Goal: Task Accomplishment & Management: Use online tool/utility

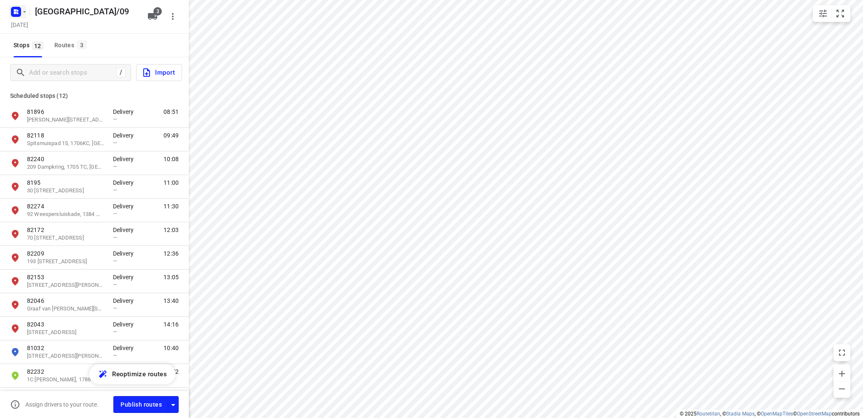
click at [17, 10] on icon "button" at bounding box center [17, 10] width 2 height 2
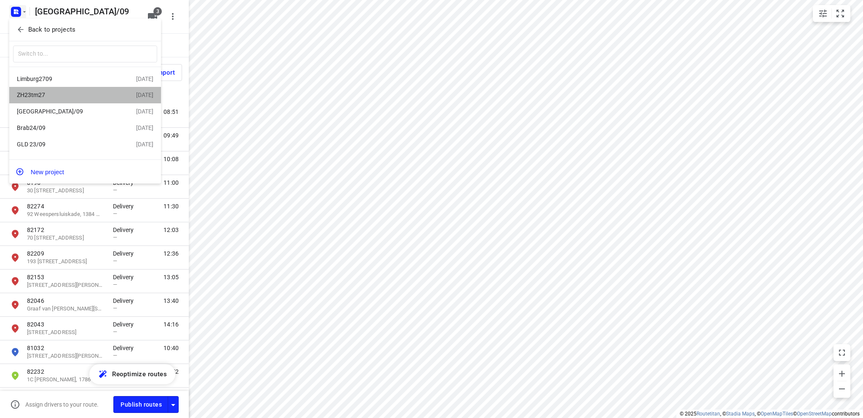
click at [44, 91] on div "ZH23tm27" at bounding box center [76, 95] width 119 height 10
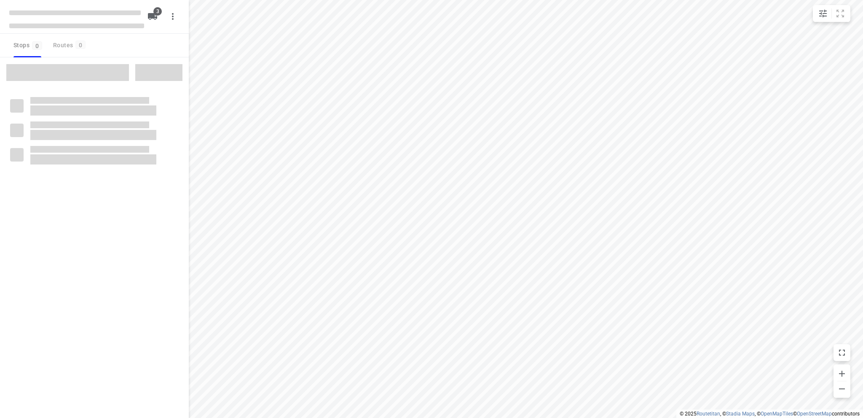
type input "distance"
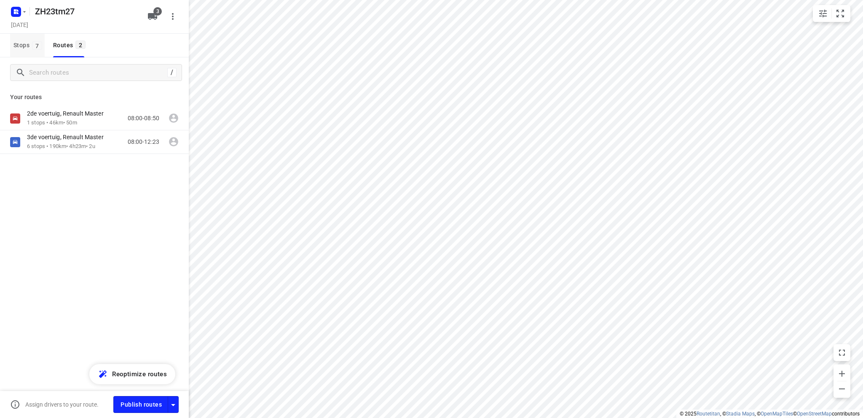
click at [17, 44] on span "Stops 7" at bounding box center [28, 45] width 31 height 11
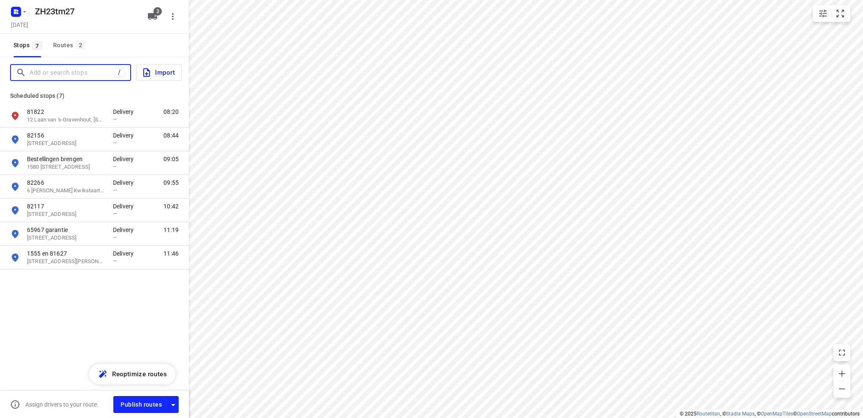
click at [40, 70] on input "Add or search stops" at bounding box center [72, 72] width 84 height 13
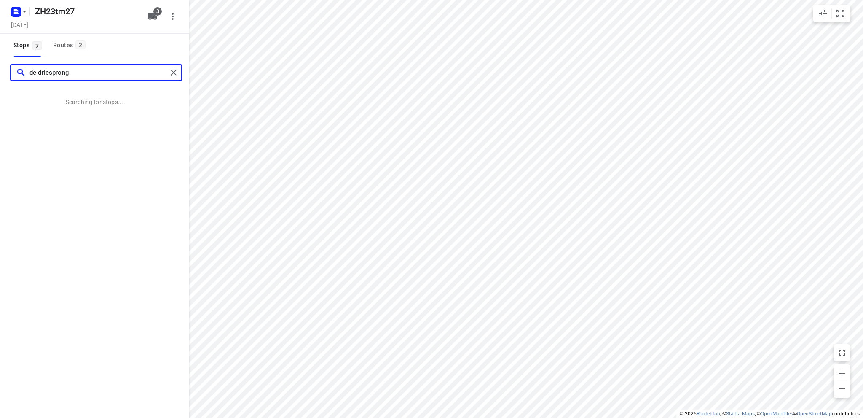
type input "de driesprong"
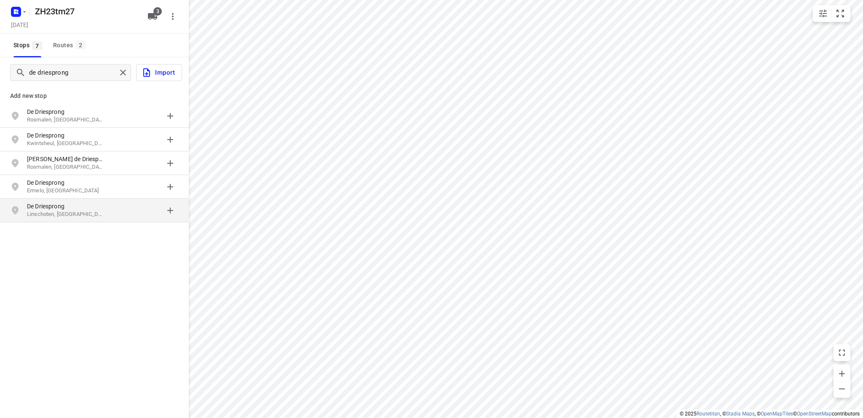
click at [76, 212] on p "Linschoten, [GEOGRAPHIC_DATA]" at bounding box center [66, 214] width 78 height 8
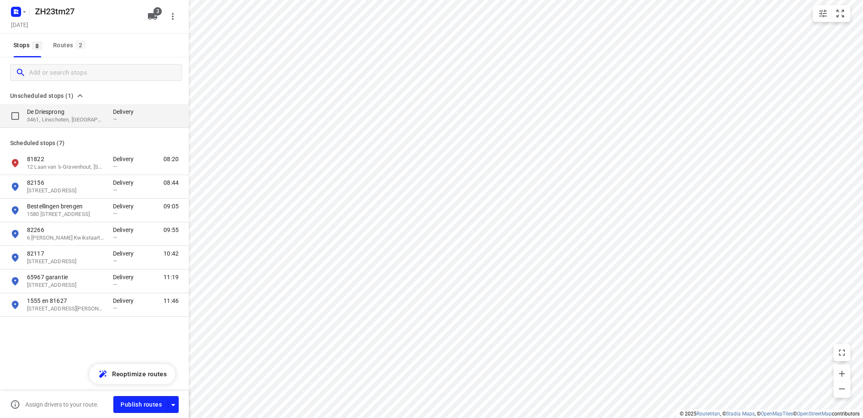
click at [57, 111] on p "De Driesprong" at bounding box center [66, 111] width 78 height 8
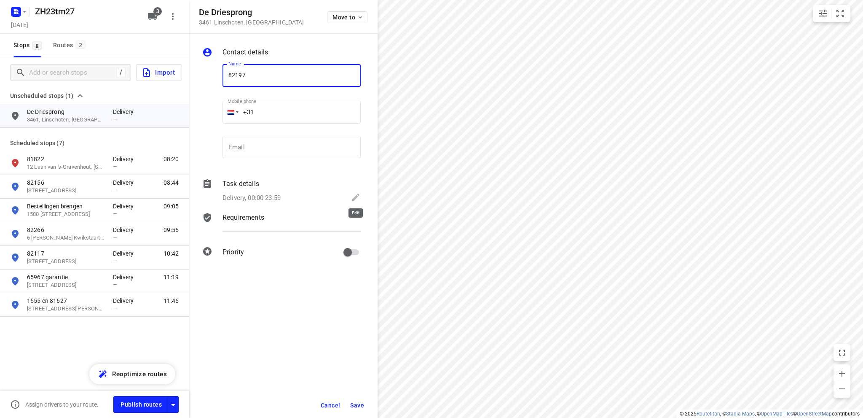
type input "82197"
click at [356, 196] on icon at bounding box center [356, 197] width 8 height 8
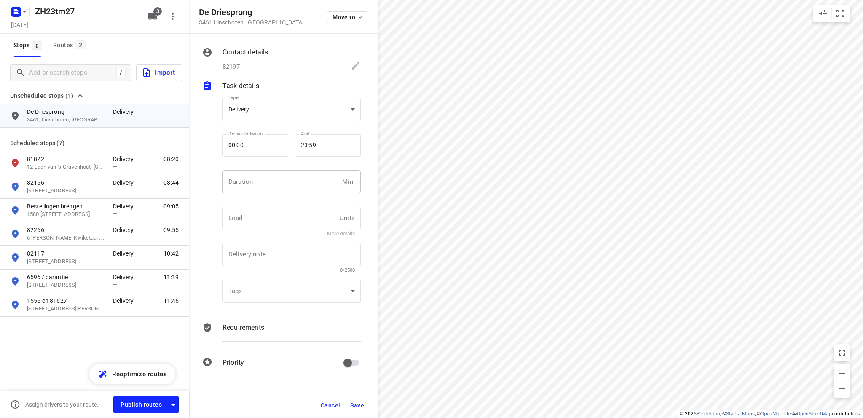
click at [256, 180] on input "number" at bounding box center [281, 181] width 116 height 23
type input "10"
click at [359, 404] on span "Save" at bounding box center [357, 405] width 14 height 7
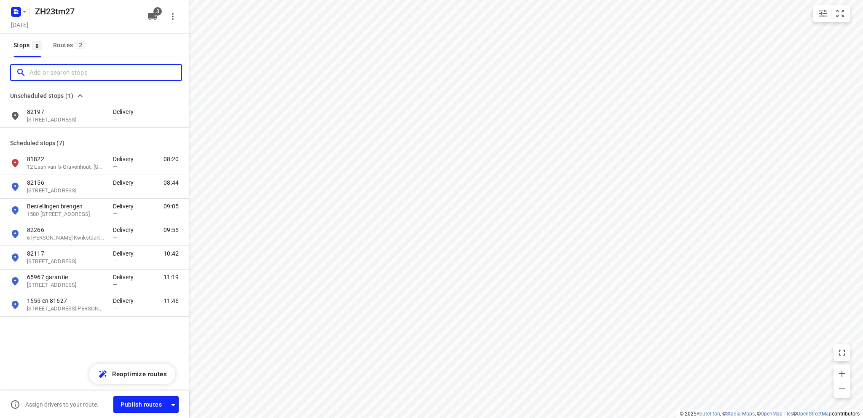
click at [47, 72] on input "Add or search stops" at bounding box center [106, 72] width 152 height 13
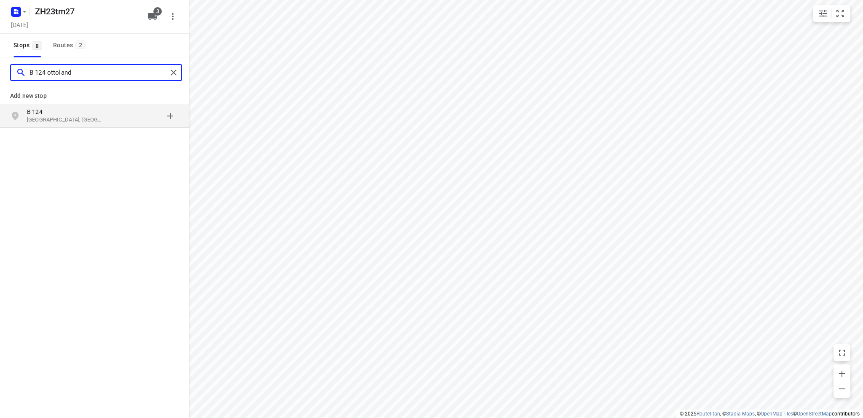
type input "B 124 ottoland"
click at [63, 118] on p "[GEOGRAPHIC_DATA], [GEOGRAPHIC_DATA]" at bounding box center [66, 120] width 78 height 8
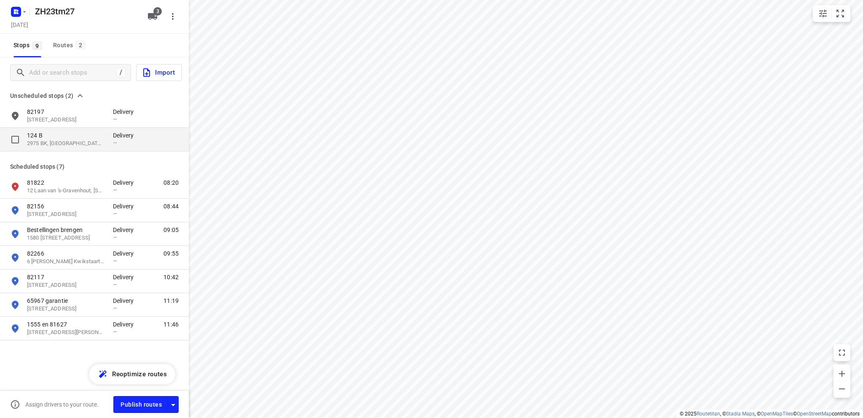
click at [61, 134] on p "124 B" at bounding box center [66, 135] width 78 height 8
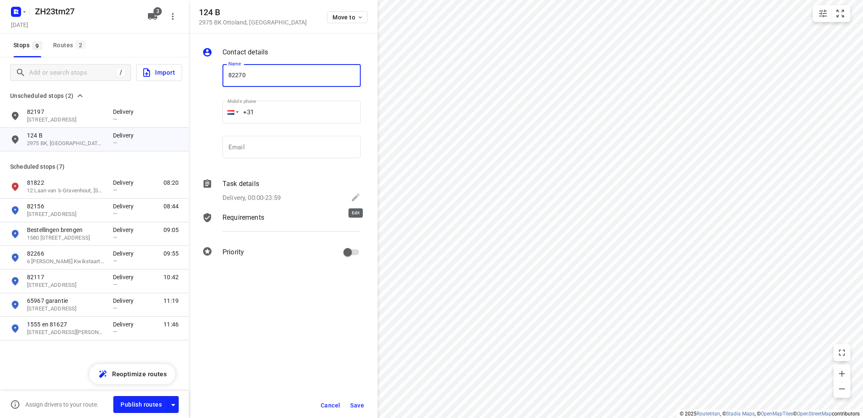
type input "82270"
click at [355, 196] on icon at bounding box center [356, 197] width 10 height 10
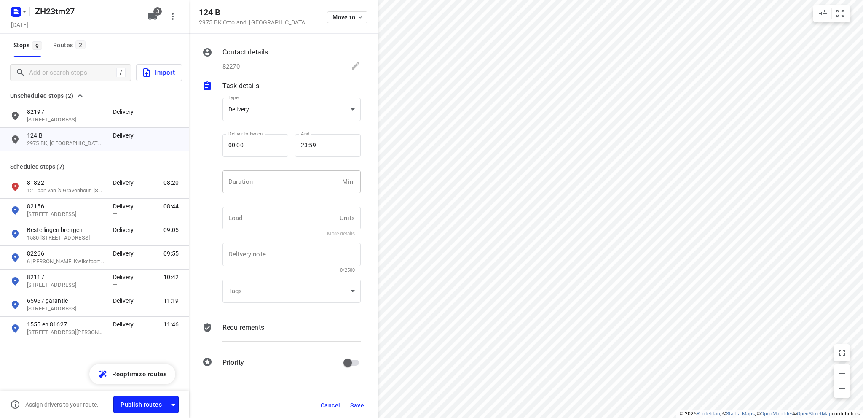
click at [234, 182] on input "number" at bounding box center [281, 181] width 116 height 23
type input "10"
click at [358, 403] on span "Save" at bounding box center [357, 405] width 14 height 7
click at [66, 45] on div "Routes 2" at bounding box center [70, 45] width 35 height 11
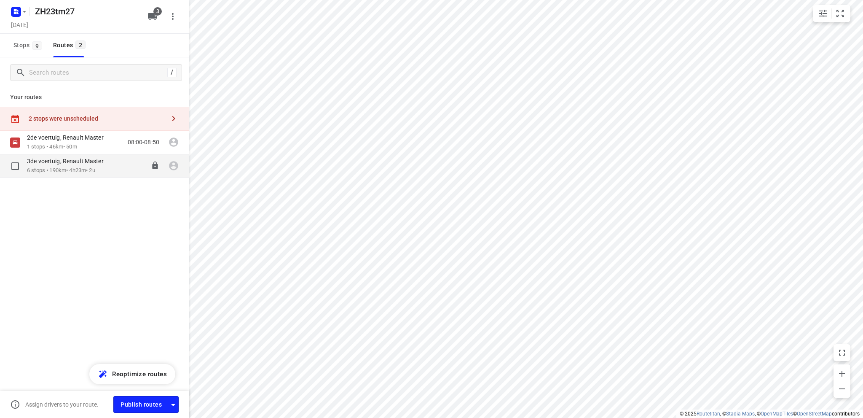
click at [62, 163] on p "3de voertuig, Renault Master" at bounding box center [68, 161] width 82 height 8
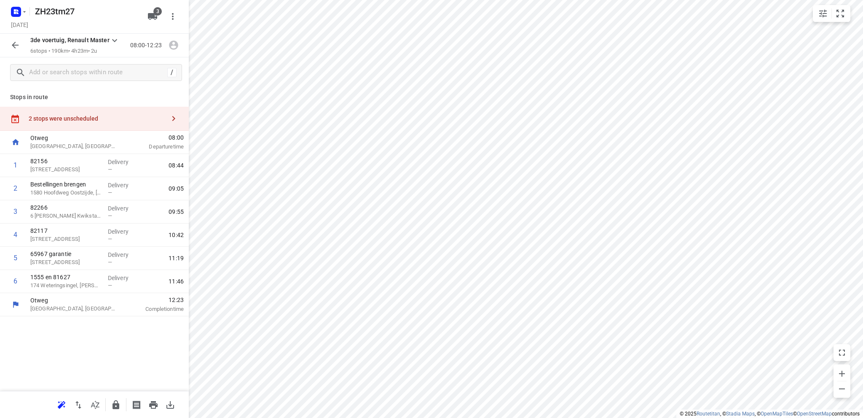
click at [67, 116] on div "2 stops were unscheduled" at bounding box center [97, 118] width 137 height 7
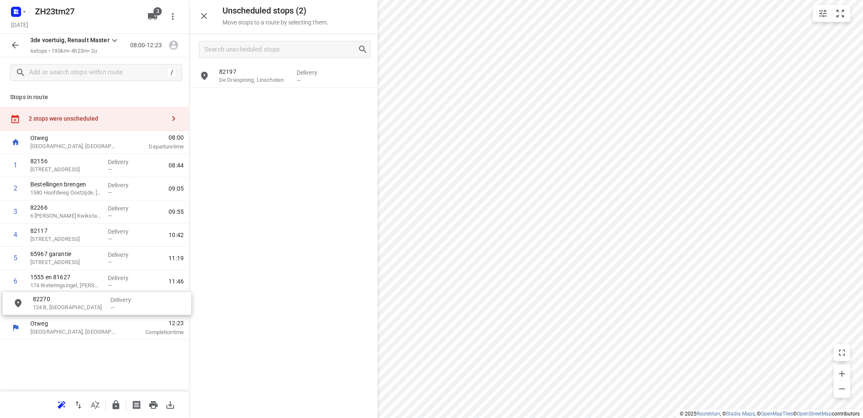
drag, startPoint x: 255, startPoint y: 102, endPoint x: 64, endPoint y: 307, distance: 279.8
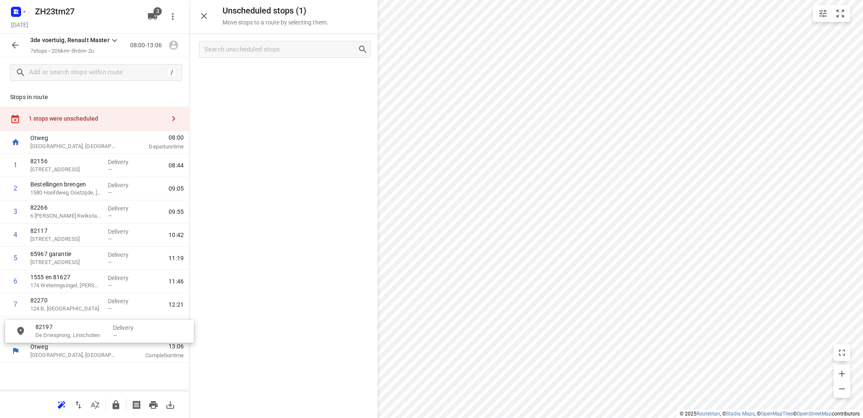
drag, startPoint x: 260, startPoint y: 77, endPoint x: 73, endPoint y: 332, distance: 316.0
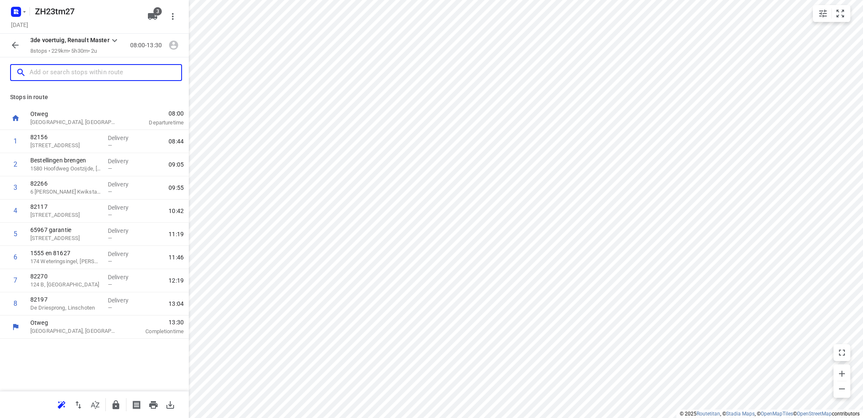
click at [56, 72] on input "text" at bounding box center [106, 72] width 152 height 13
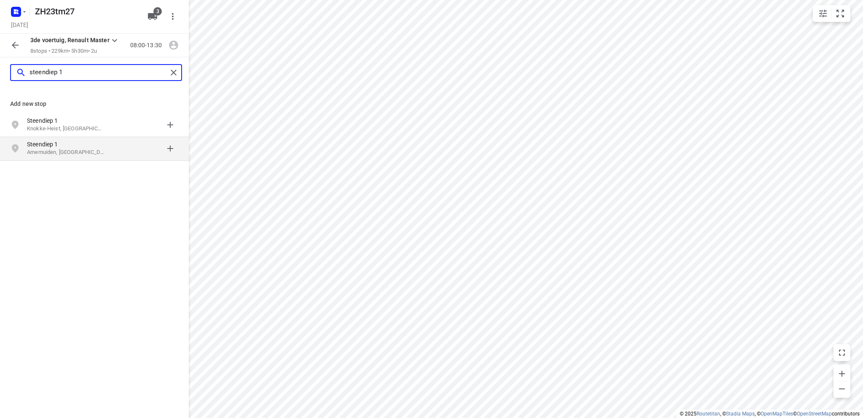
type input "steendiep 1"
click at [57, 148] on p "Steendiep 1" at bounding box center [66, 144] width 78 height 8
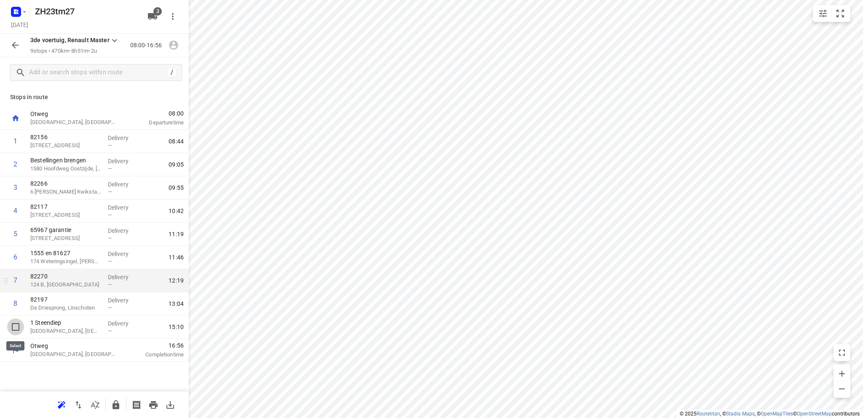
drag, startPoint x: 13, startPoint y: 326, endPoint x: 27, endPoint y: 309, distance: 21.9
click at [14, 325] on input "checkbox" at bounding box center [15, 326] width 17 height 17
checkbox input "true"
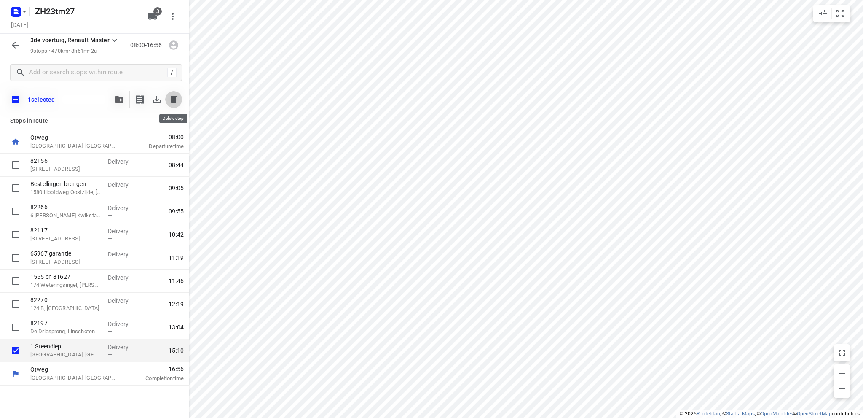
click at [175, 98] on icon "button" at bounding box center [174, 100] width 6 height 8
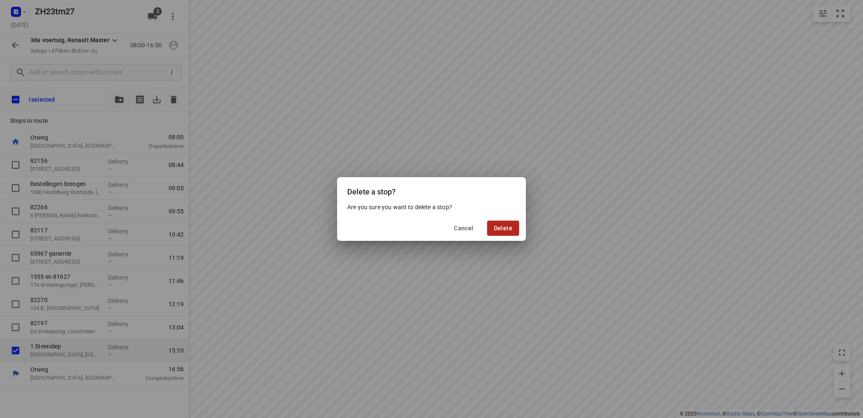
click at [501, 225] on span "Delete" at bounding box center [503, 228] width 19 height 7
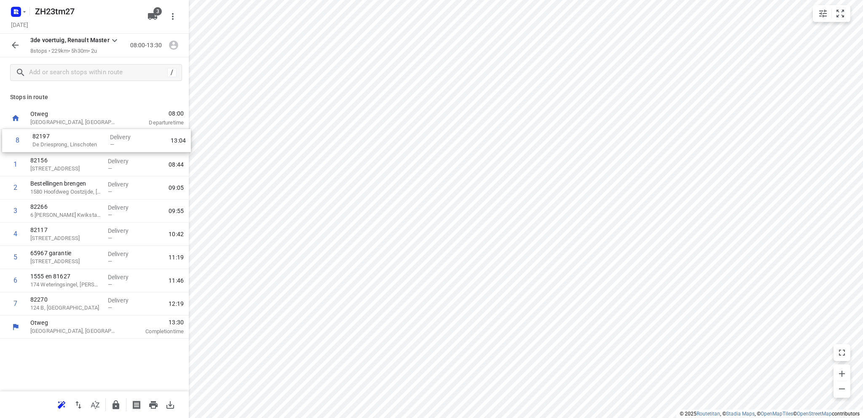
drag, startPoint x: 60, startPoint y: 309, endPoint x: 62, endPoint y: 143, distance: 166.1
click at [62, 143] on div "1 82156 Leidsevaart 13, Lisse Delivery — 08:44 2 Bestellingen brengen [GEOGRAPH…" at bounding box center [94, 222] width 189 height 185
drag, startPoint x: 70, startPoint y: 144, endPoint x: 71, endPoint y: 311, distance: 167.3
click at [71, 311] on div "1 82197 De Driesprong, Linschoten Delivery — 08:18 2 82156 [STREET_ADDRESS], Li…" at bounding box center [94, 222] width 189 height 185
click at [152, 403] on icon "button" at bounding box center [153, 405] width 10 height 10
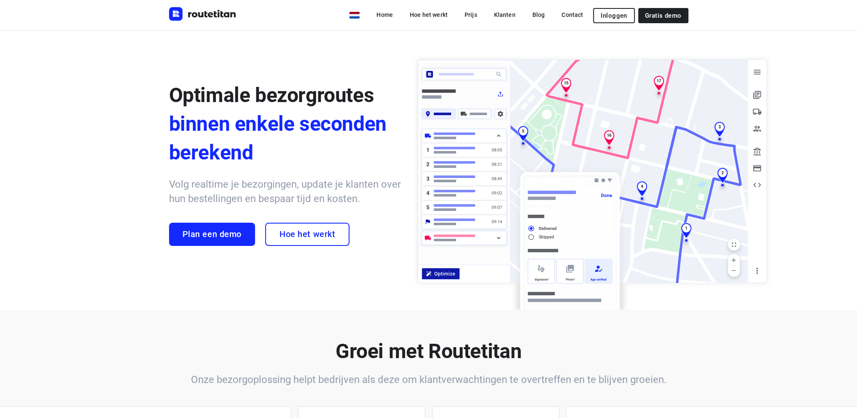
click at [617, 13] on span "Inloggen" at bounding box center [614, 15] width 26 height 7
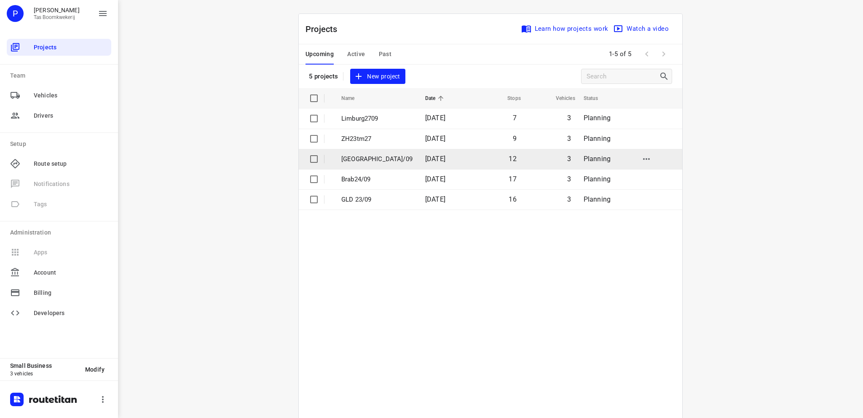
click at [362, 159] on p "[GEOGRAPHIC_DATA]/09" at bounding box center [376, 159] width 71 height 10
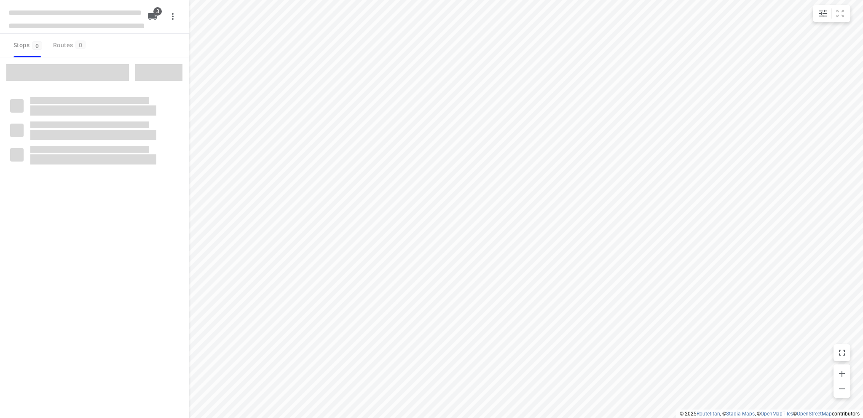
type input "distance"
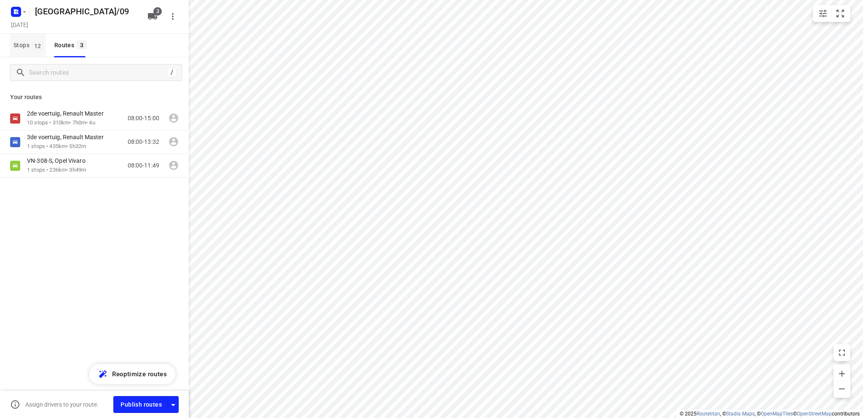
click at [24, 45] on span "Stops 12" at bounding box center [29, 45] width 32 height 11
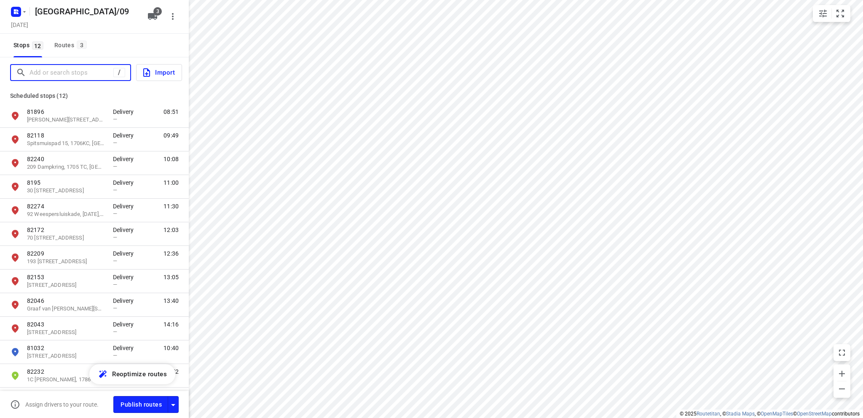
click at [44, 72] on input "Add or search stops" at bounding box center [72, 72] width 84 height 13
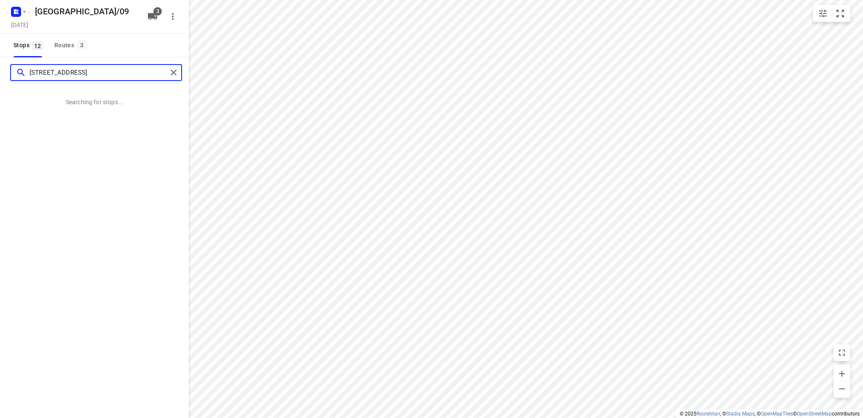
type input "voorthuizenstraat 33"
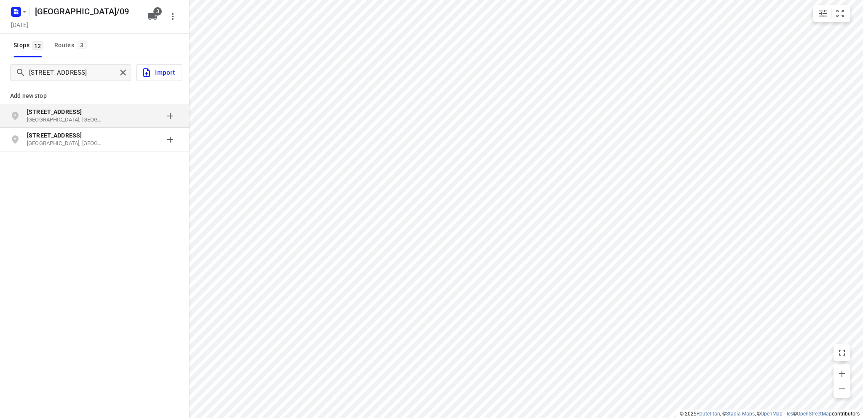
click at [60, 113] on b "Voorthuizenstraat 33" at bounding box center [54, 111] width 55 height 7
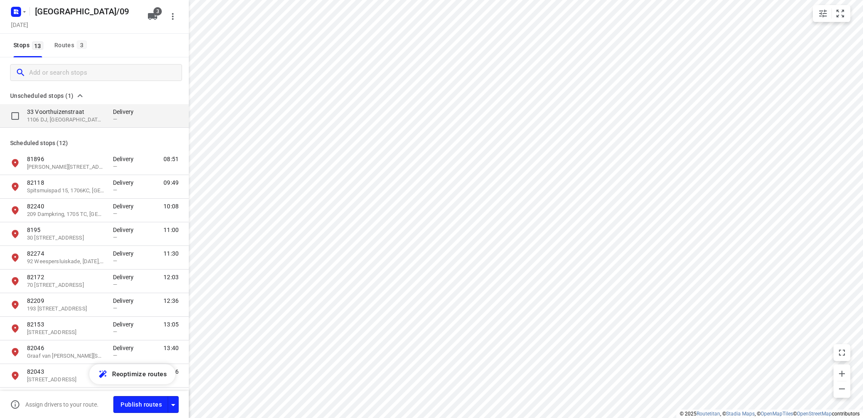
click at [59, 113] on p "33 Voorthuizenstraat" at bounding box center [66, 111] width 78 height 8
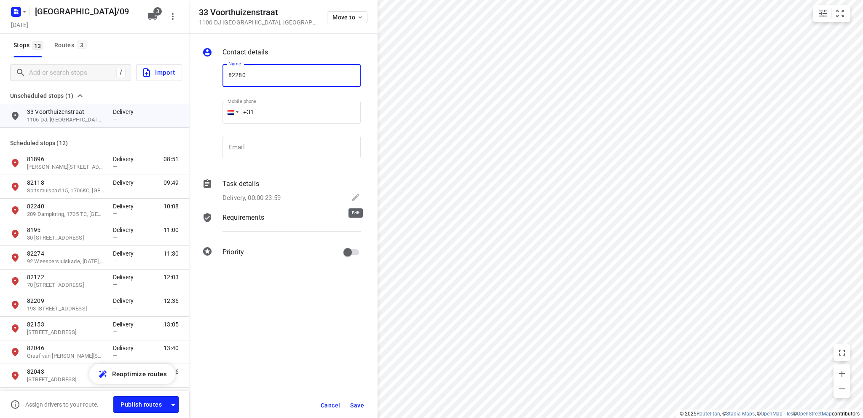
type input "82280"
click at [356, 195] on icon at bounding box center [356, 197] width 10 height 10
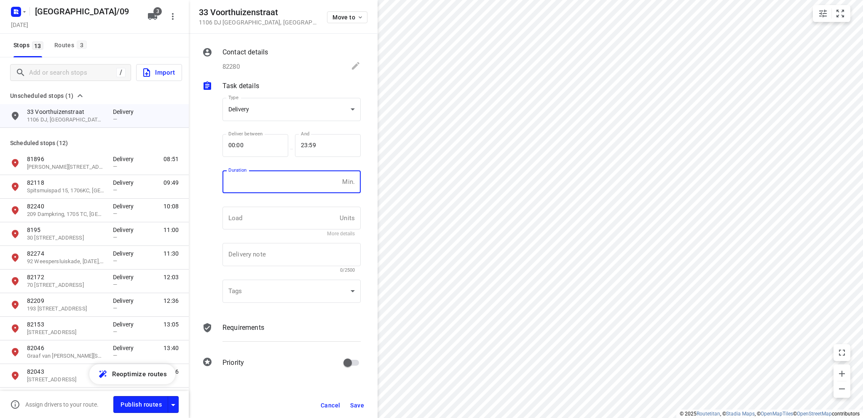
click at [239, 180] on input "number" at bounding box center [281, 181] width 116 height 23
type input "10"
click at [354, 401] on button "Save" at bounding box center [357, 404] width 21 height 15
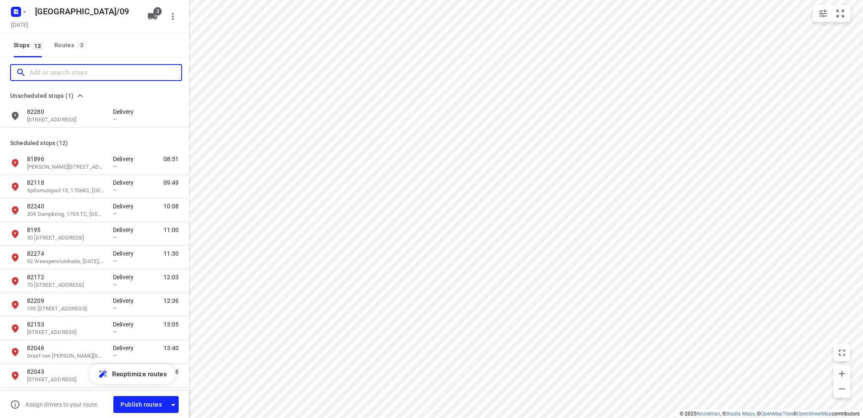
drag, startPoint x: 46, startPoint y: 68, endPoint x: 60, endPoint y: 65, distance: 14.2
click at [47, 69] on input "Add or search stops" at bounding box center [106, 72] width 152 height 13
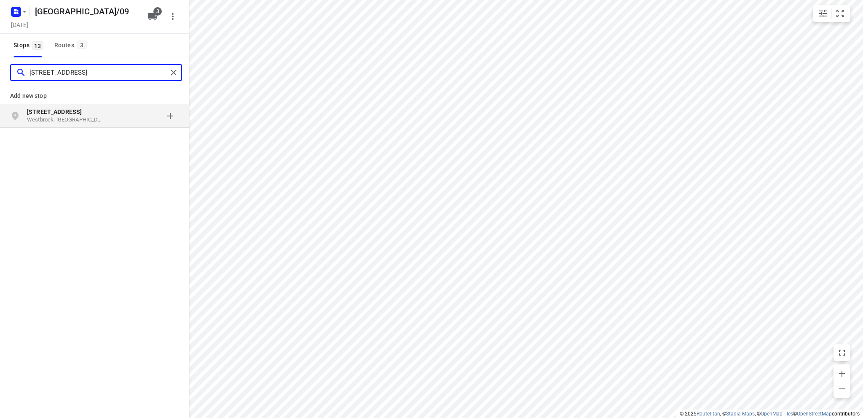
type input "wolkammerweg 14"
click at [52, 114] on b "Wolkammerweg 14" at bounding box center [54, 111] width 55 height 7
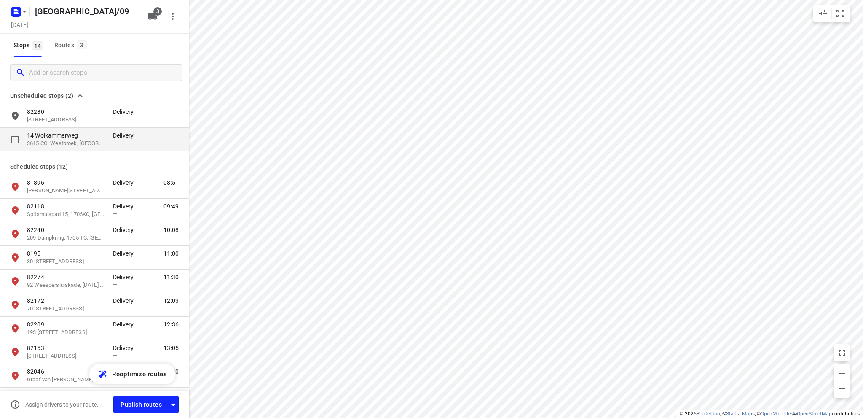
click at [59, 137] on p "14 Wolkammerweg" at bounding box center [66, 135] width 78 height 8
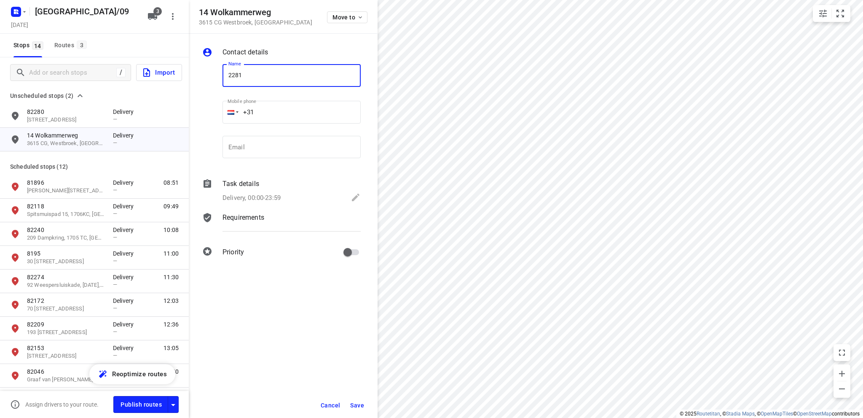
click at [229, 74] on input "2281" at bounding box center [292, 75] width 138 height 23
type input "82281"
click at [357, 196] on icon at bounding box center [356, 197] width 8 height 8
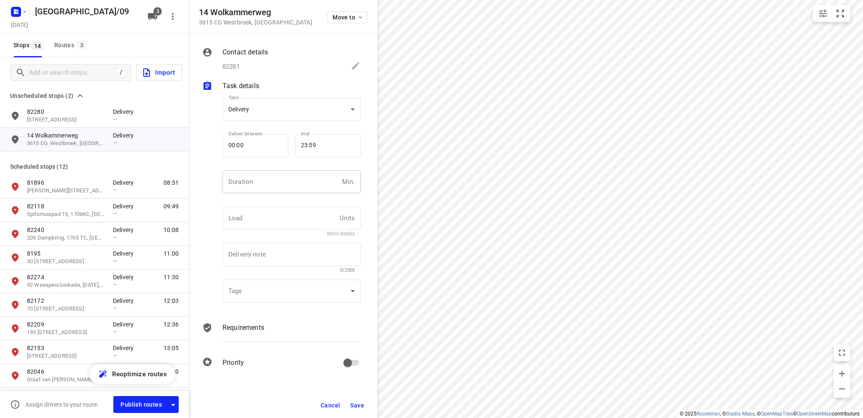
click at [266, 177] on input "number" at bounding box center [281, 181] width 116 height 23
type input "10"
click at [357, 404] on span "Save" at bounding box center [357, 405] width 14 height 7
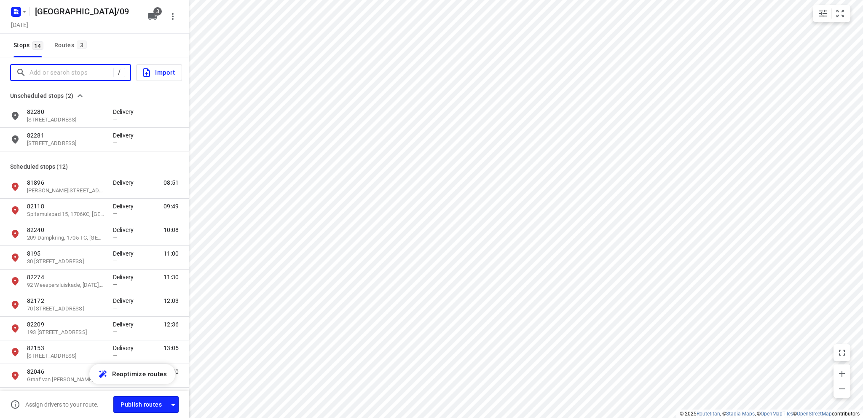
click at [69, 74] on input "Add or search stops" at bounding box center [72, 72] width 84 height 13
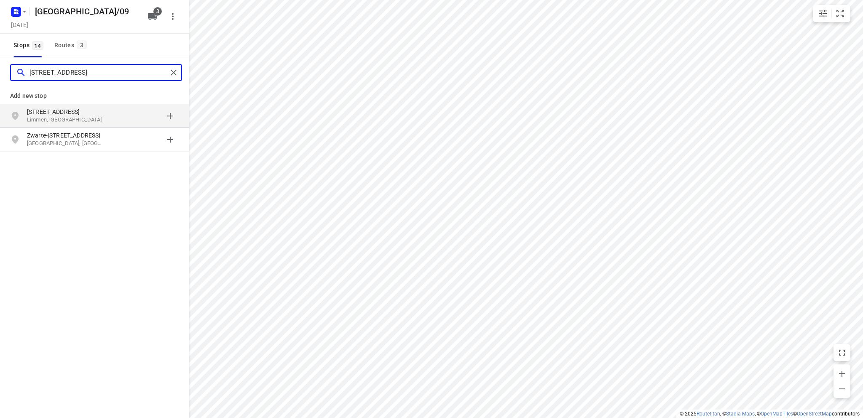
type input "Brugstraat 41 limmen"
click at [73, 113] on p "Brugstraat 41" at bounding box center [66, 111] width 78 height 8
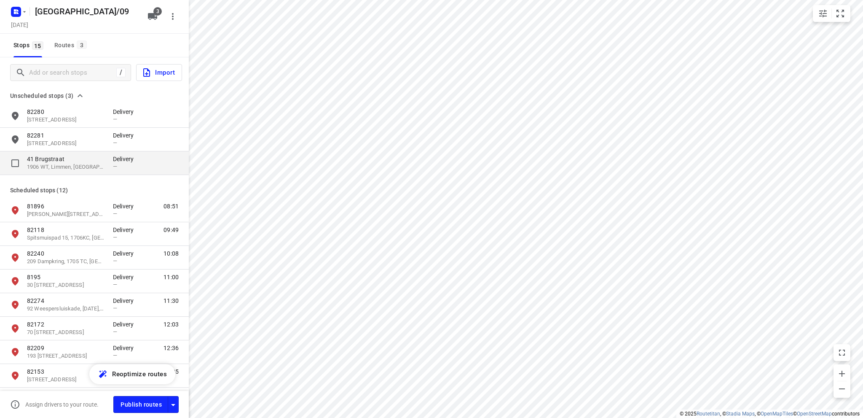
click at [62, 161] on p "41 Brugstraat" at bounding box center [66, 159] width 78 height 8
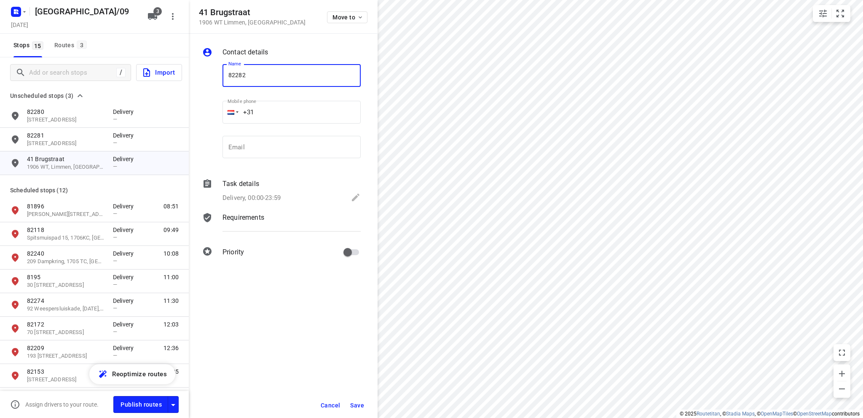
type input "82282"
click at [357, 197] on icon at bounding box center [356, 197] width 10 height 10
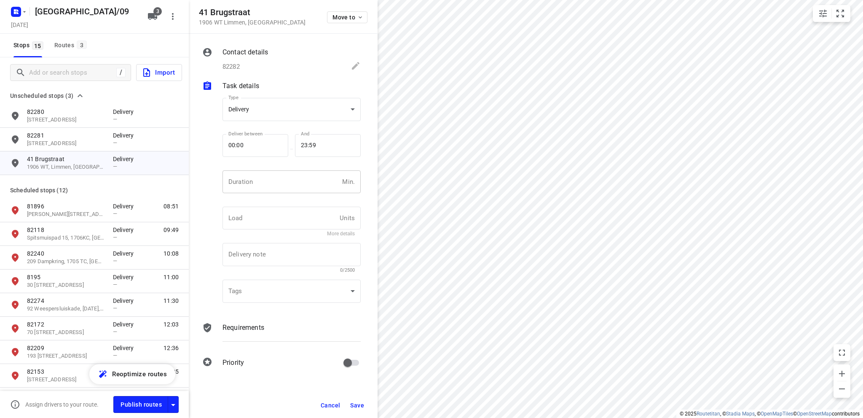
click at [255, 181] on input "number" at bounding box center [281, 181] width 116 height 23
type input "10"
click at [358, 404] on span "Save" at bounding box center [357, 405] width 14 height 7
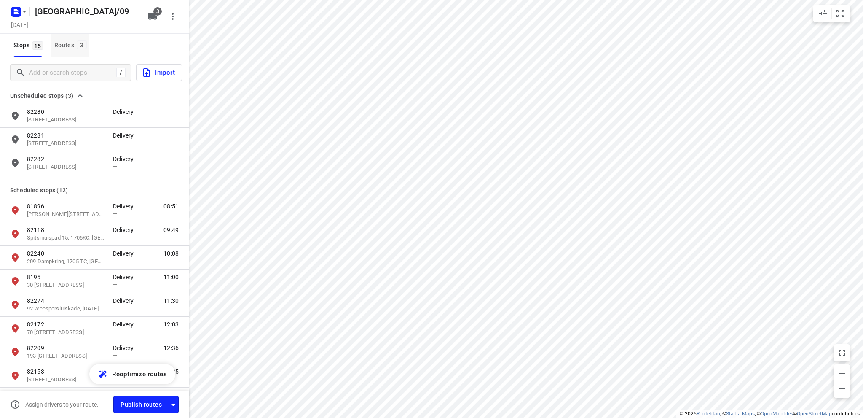
click at [63, 43] on div "Routes 3" at bounding box center [71, 45] width 35 height 11
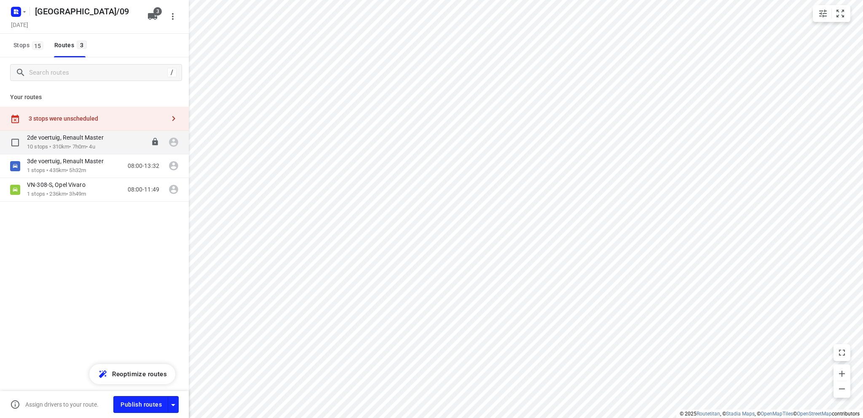
click at [52, 142] on div "2de voertuig, Renault Master" at bounding box center [69, 138] width 85 height 9
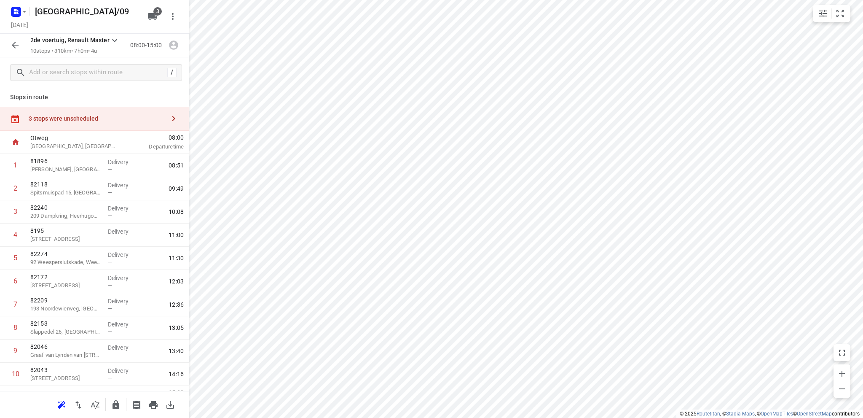
click at [63, 116] on div "3 stops were unscheduled" at bounding box center [97, 118] width 137 height 7
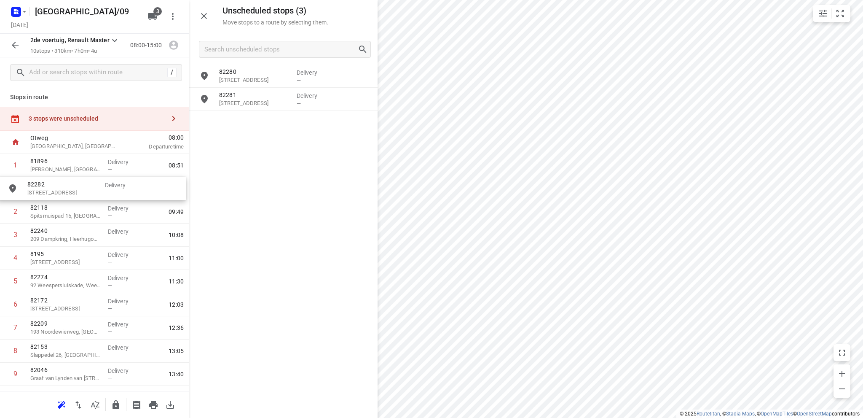
drag, startPoint x: 260, startPoint y: 126, endPoint x: 66, endPoint y: 192, distance: 204.9
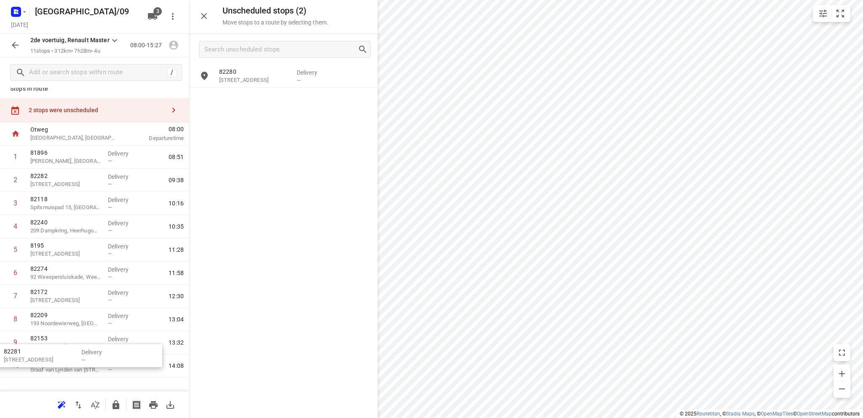
scroll to position [71, 0]
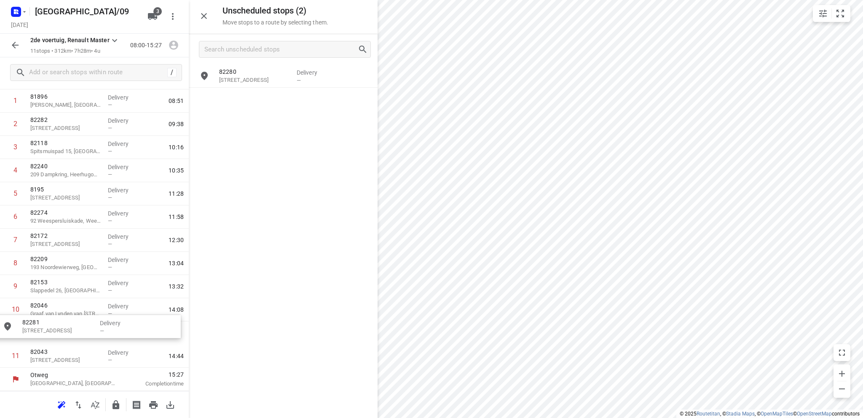
drag, startPoint x: 266, startPoint y: 99, endPoint x: 67, endPoint y: 328, distance: 303.2
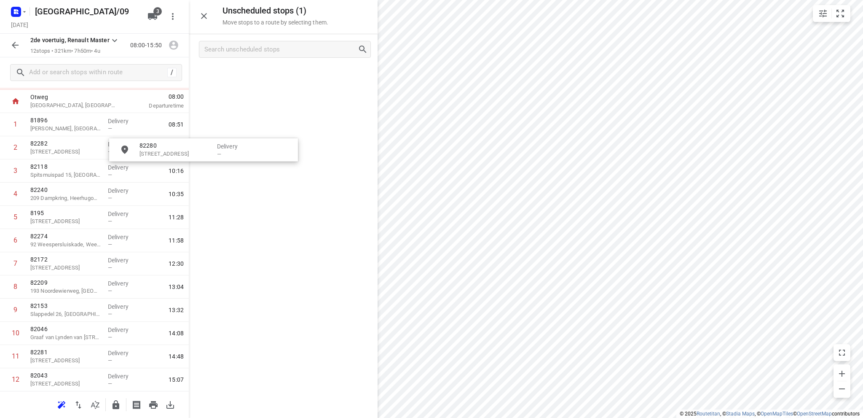
scroll to position [40, 0]
drag, startPoint x: 260, startPoint y: 75, endPoint x: 64, endPoint y: 239, distance: 254.9
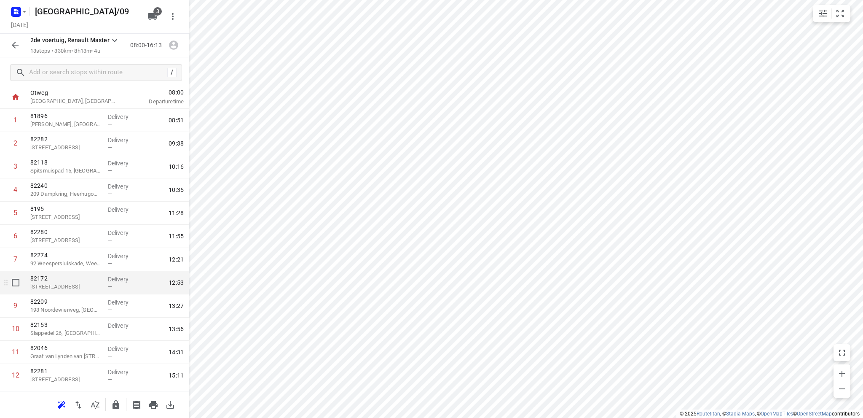
scroll to position [63, 0]
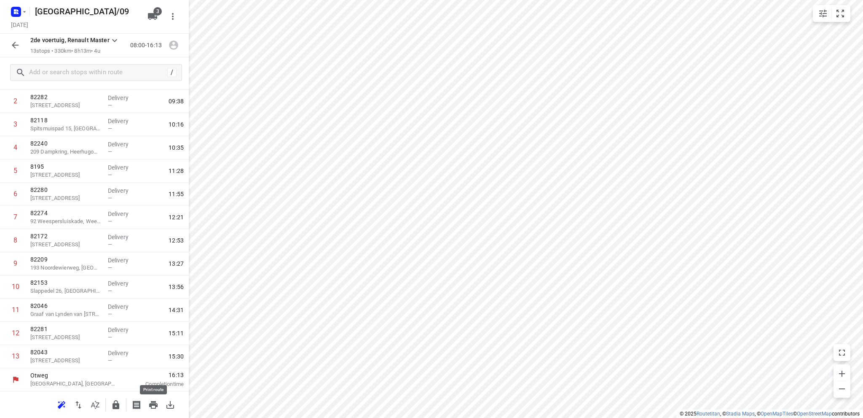
click at [150, 403] on icon "button" at bounding box center [153, 405] width 8 height 8
